Goal: Transaction & Acquisition: Book appointment/travel/reservation

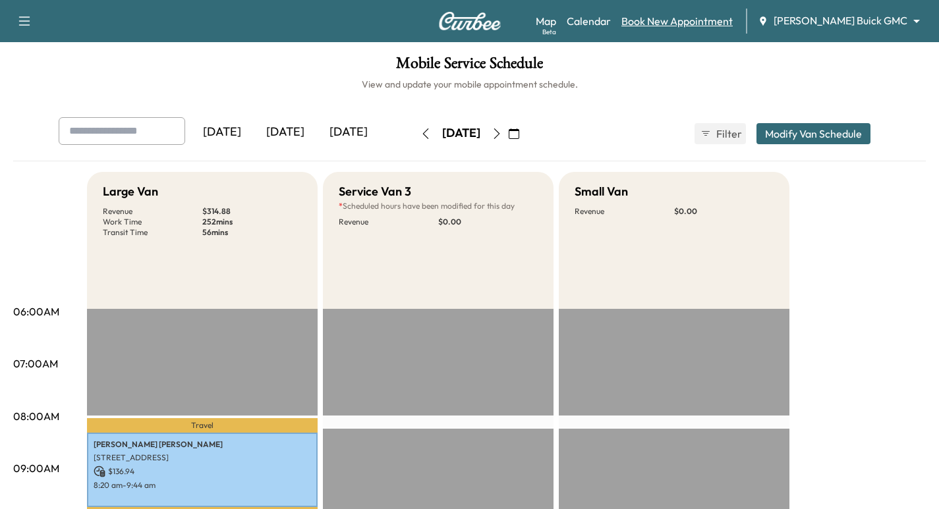
click at [726, 18] on link "Book New Appointment" at bounding box center [677, 21] width 111 height 16
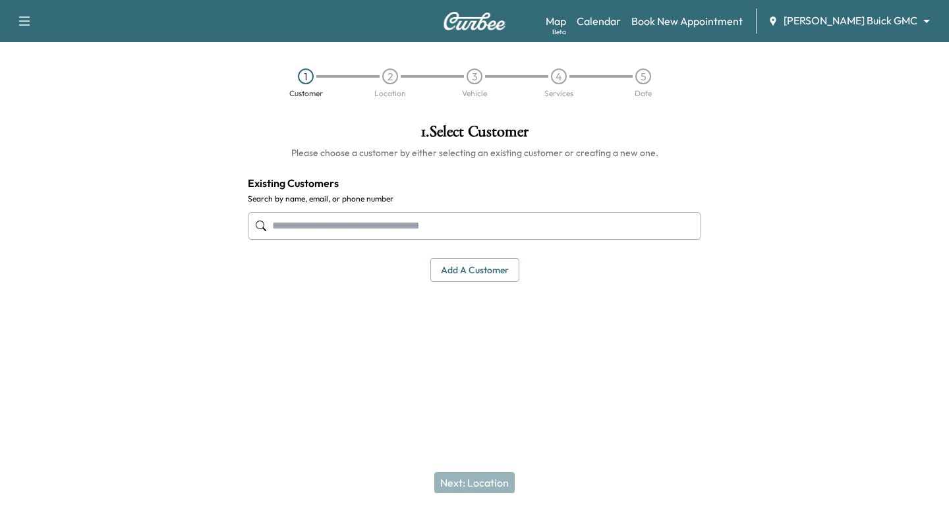
click at [368, 221] on input "text" at bounding box center [474, 226] width 453 height 28
paste input "**********"
click at [285, 225] on input "**********" at bounding box center [474, 226] width 453 height 28
click at [285, 229] on input "**********" at bounding box center [474, 226] width 453 height 28
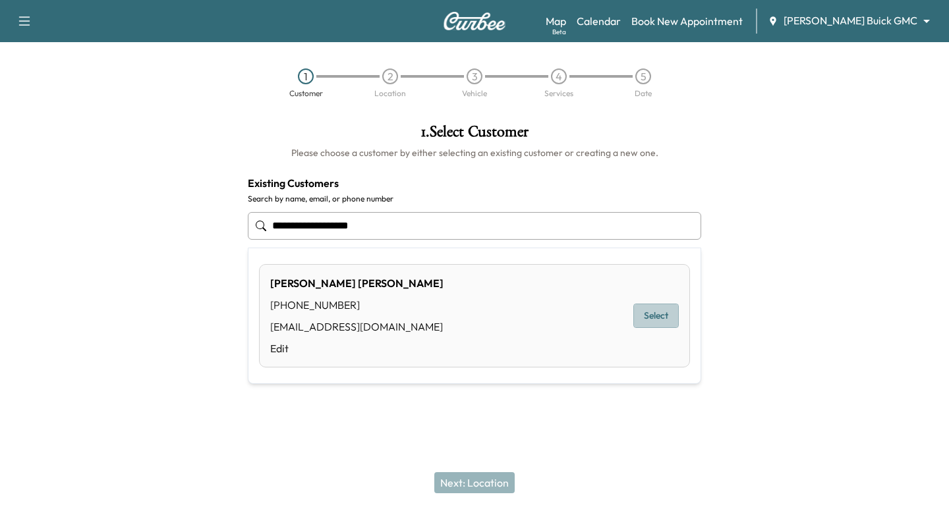
click at [650, 318] on button "Select" at bounding box center [655, 316] width 45 height 24
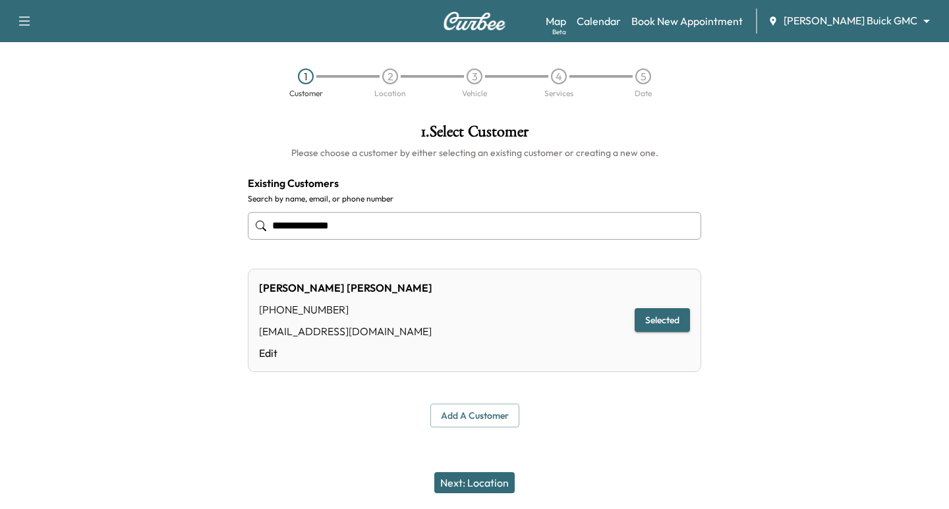
type input "**********"
click at [508, 495] on div "Next: Location" at bounding box center [474, 483] width 949 height 53
click at [494, 485] on button "Next: Location" at bounding box center [474, 483] width 80 height 21
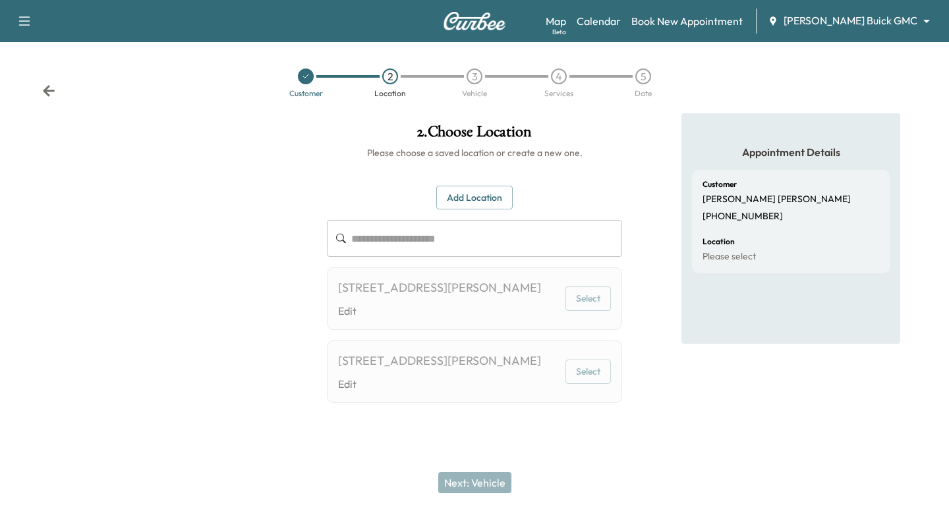
drag, startPoint x: 337, startPoint y: 285, endPoint x: 391, endPoint y: 314, distance: 60.4
click at [391, 314] on div "[STREET_ADDRESS][PERSON_NAME] Edit Select" at bounding box center [474, 299] width 295 height 63
copy div "[STREET_ADDRESS][PERSON_NAME]"
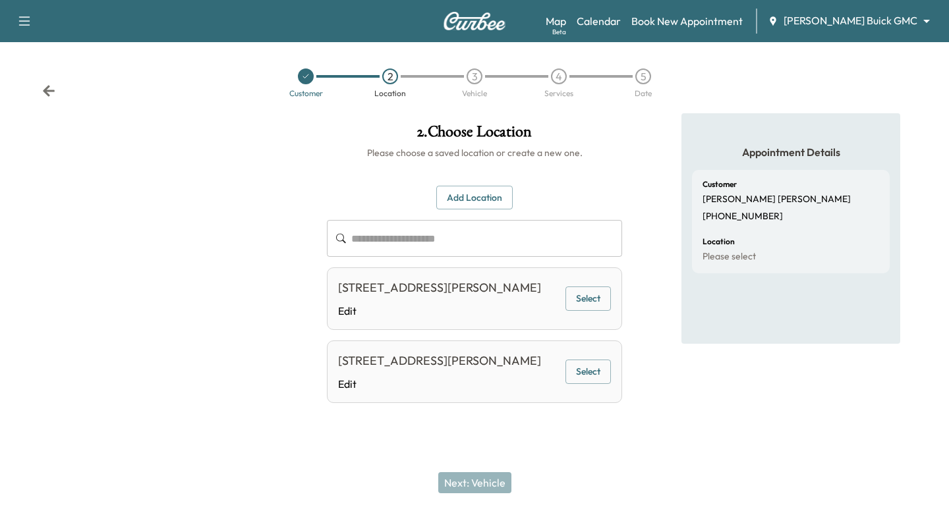
click at [474, 196] on button "Add Location" at bounding box center [474, 198] width 76 height 24
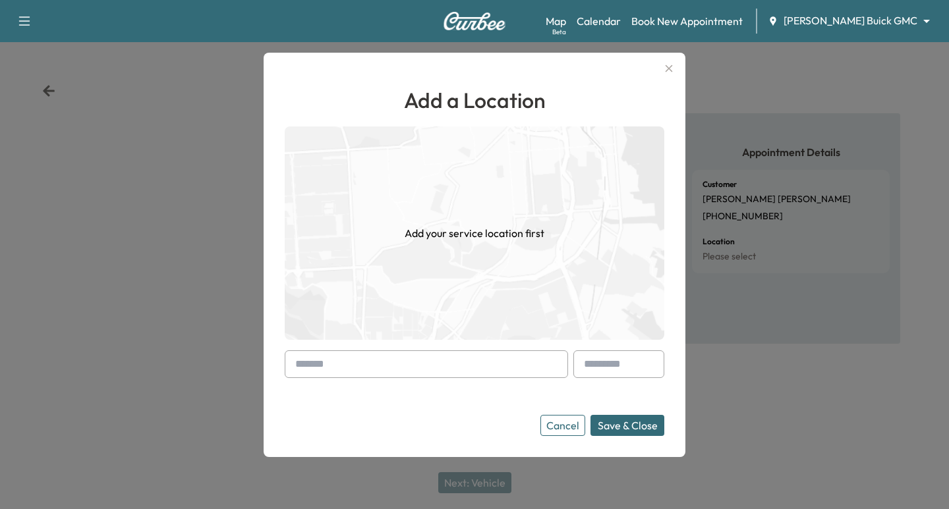
click at [664, 71] on icon "button" at bounding box center [669, 69] width 16 height 16
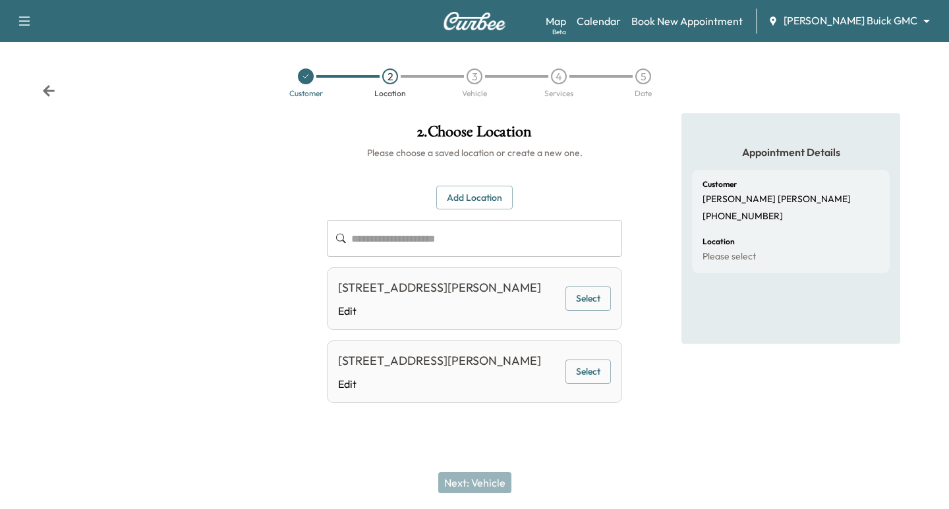
click at [594, 311] on button "Select" at bounding box center [588, 299] width 45 height 24
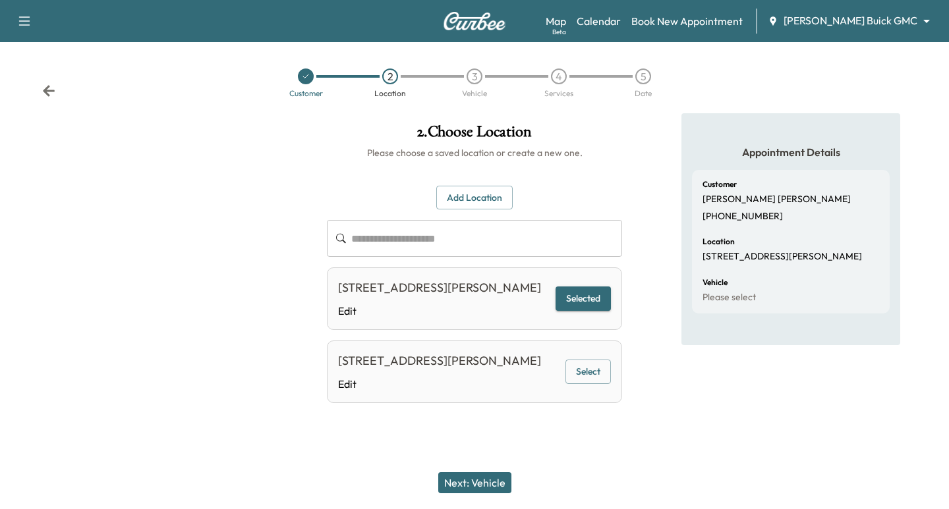
click at [490, 484] on button "Next: Vehicle" at bounding box center [474, 483] width 73 height 21
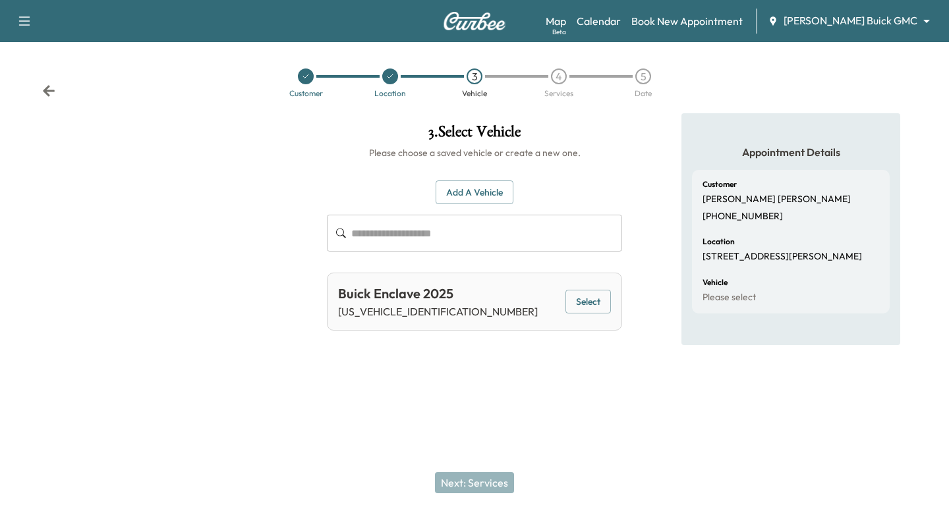
drag, startPoint x: 574, startPoint y: 296, endPoint x: 581, endPoint y: 306, distance: 12.4
click at [575, 298] on button "Select" at bounding box center [588, 302] width 45 height 24
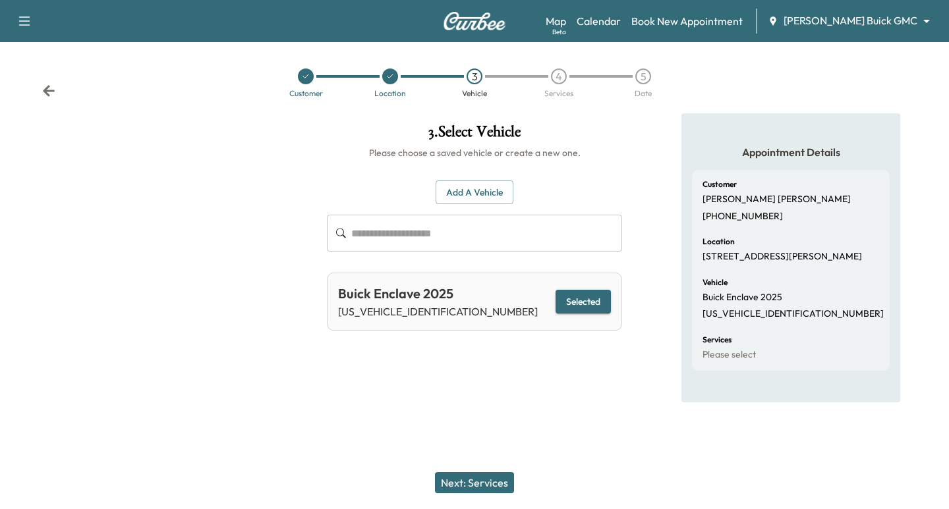
click at [486, 486] on button "Next: Services" at bounding box center [474, 483] width 79 height 21
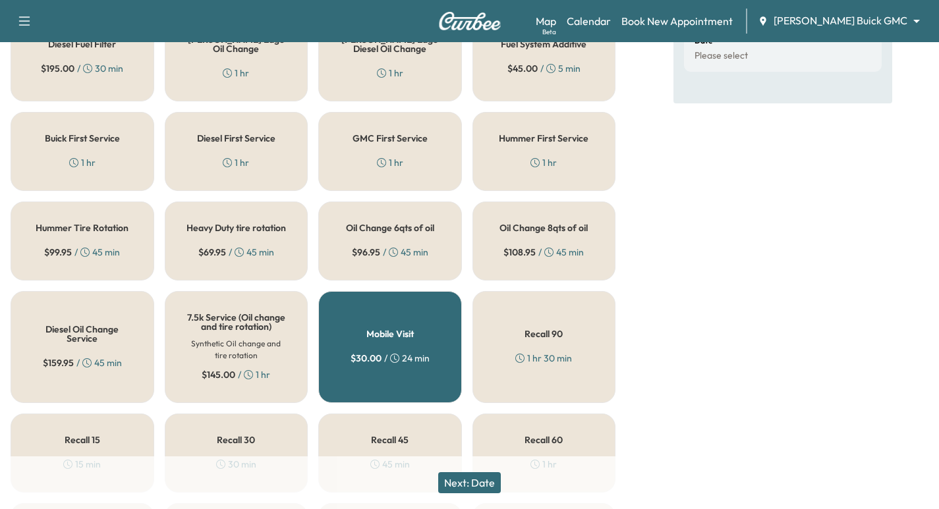
scroll to position [379, 0]
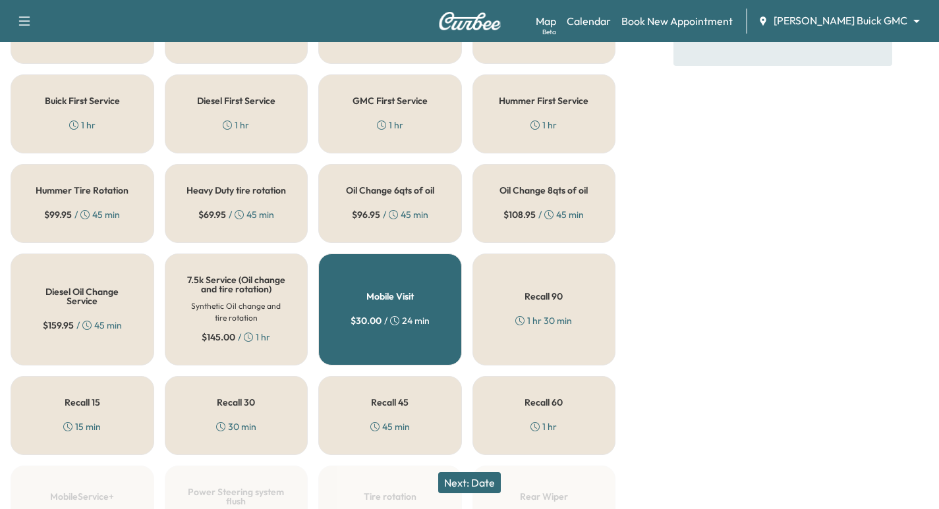
click at [69, 105] on h5 "Buick First Service" at bounding box center [82, 100] width 75 height 9
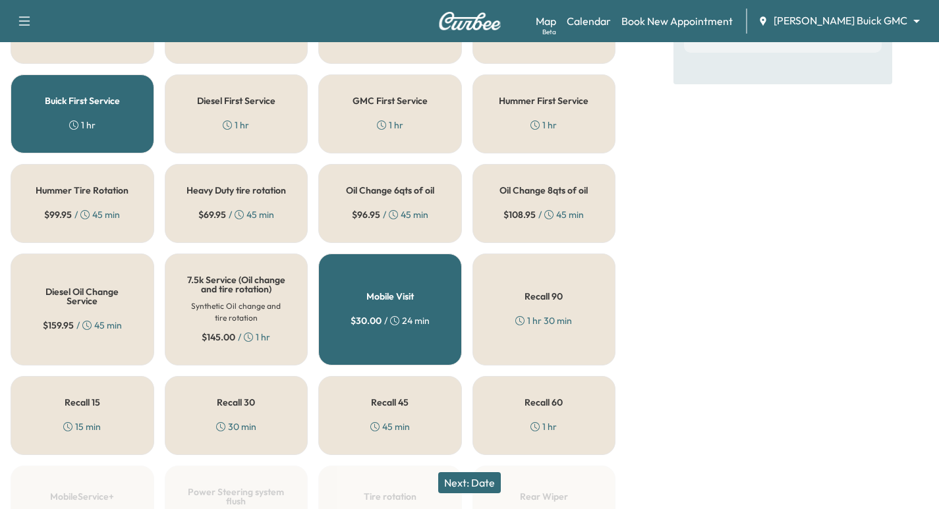
click at [472, 491] on button "Next: Date" at bounding box center [469, 483] width 63 height 21
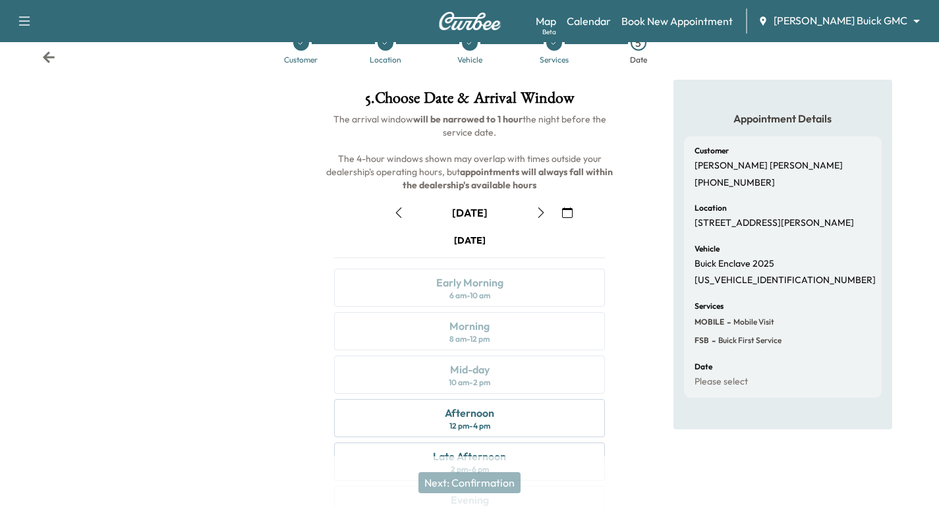
scroll to position [134, 0]
